Goal: Task Accomplishment & Management: Manage account settings

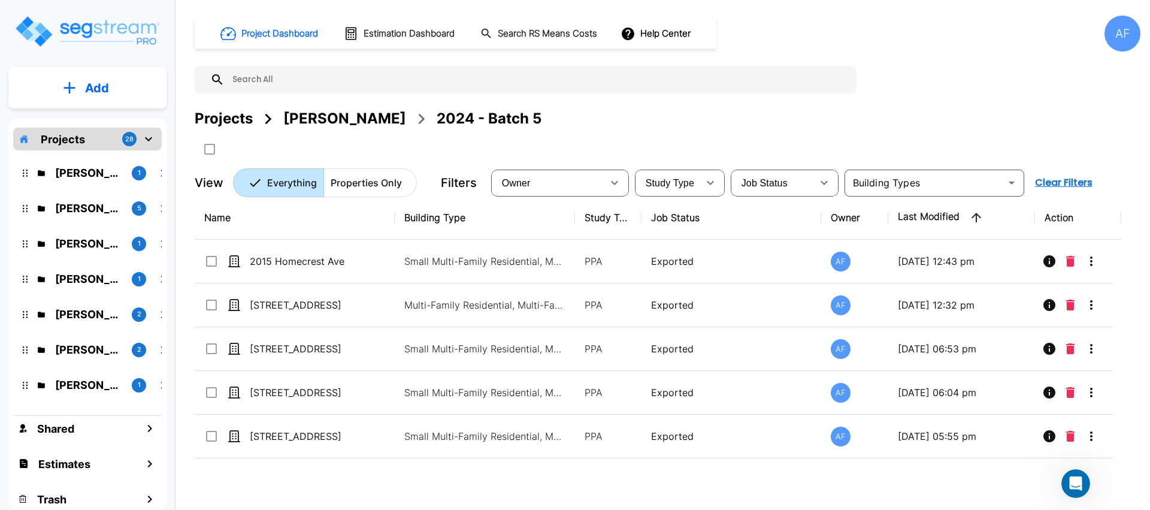
scroll to position [312, 0]
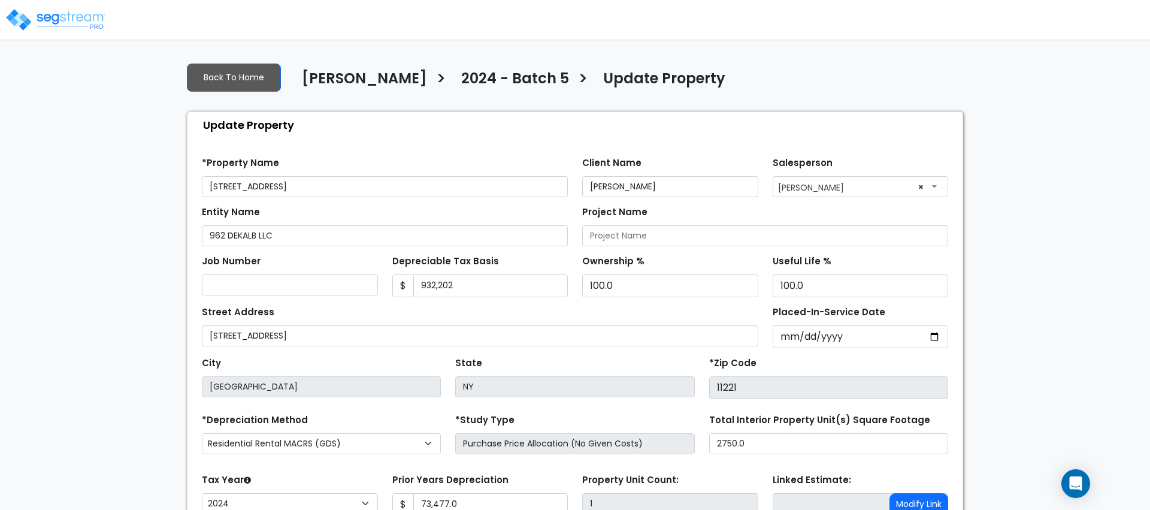
select select "2024"
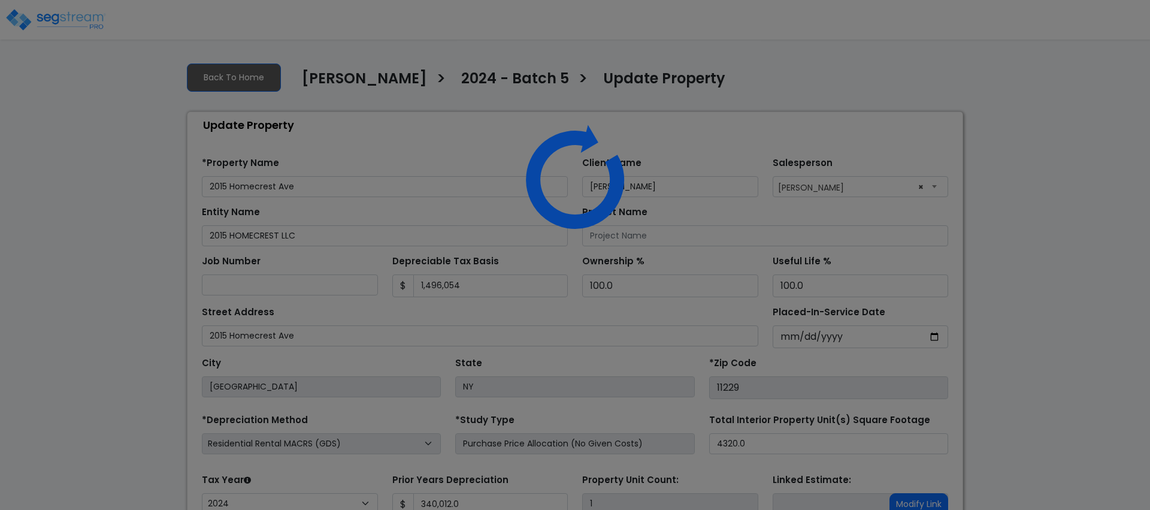
select select "2024"
